Goal: Task Accomplishment & Management: Manage account settings

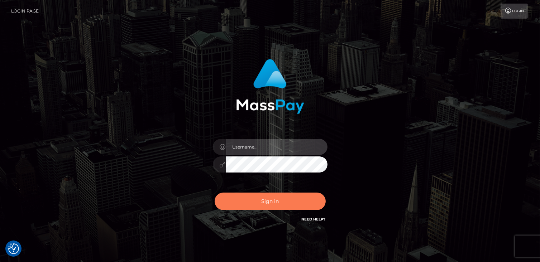
type input "catalinad"
click at [258, 201] on button "Sign in" at bounding box center [270, 202] width 111 height 18
type input "catalinad"
click at [261, 205] on button "Sign in" at bounding box center [270, 202] width 111 height 18
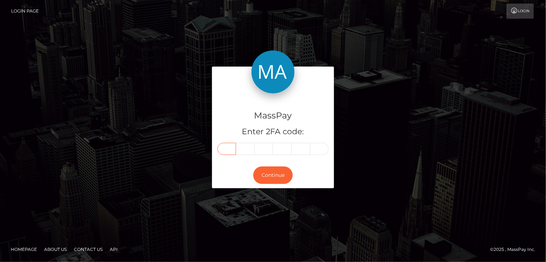
click at [224, 151] on input "text" at bounding box center [226, 149] width 19 height 12
type input "4"
type input "1"
type input "5"
type input "2"
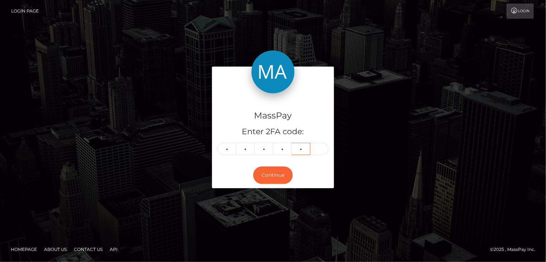
type input "2"
type input "4"
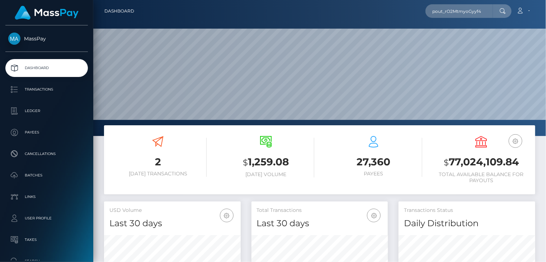
scroll to position [127, 136]
type input "pout_rO2MtmyoGyyf4"
drag, startPoint x: 490, startPoint y: 9, endPoint x: 401, endPoint y: 20, distance: 89.2
click at [401, 20] on nav "Dashboard pout_rO2MtmyoGyyf4 Loading... Loading... Account" at bounding box center [319, 11] width 452 height 22
